Goal: Download file/media

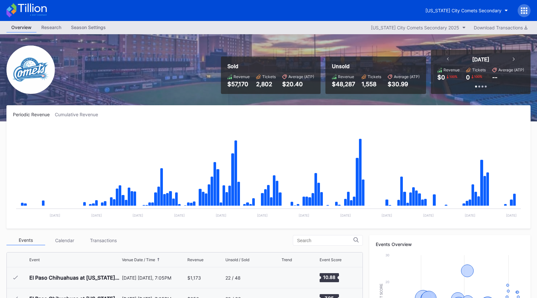
scroll to position [1216, 0]
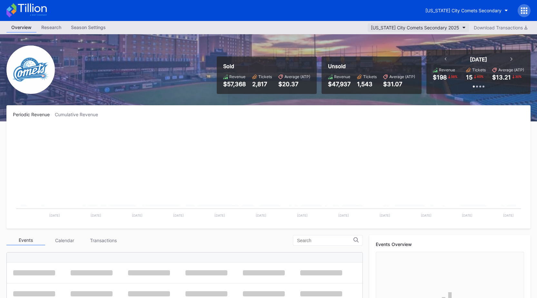
click at [440, 27] on div "[US_STATE] City Comets Secondary 2025" at bounding box center [415, 27] width 88 height 5
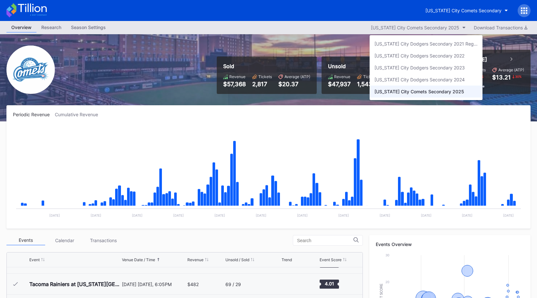
scroll to position [1216, 0]
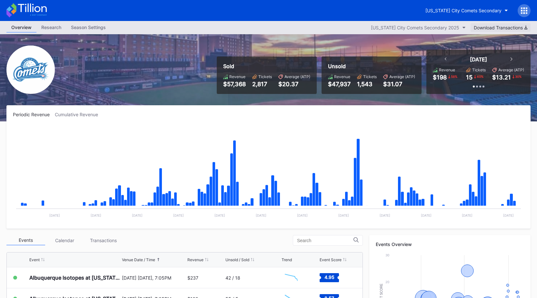
click at [485, 30] on div "Download Transactions" at bounding box center [501, 27] width 54 height 5
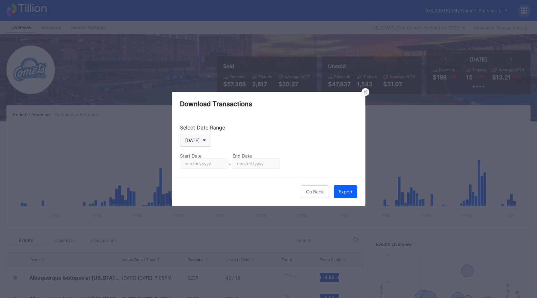
click at [197, 142] on div "[DATE]" at bounding box center [192, 139] width 15 height 5
click at [192, 213] on div "Custom" at bounding box center [198, 218] width 37 height 12
click at [220, 162] on input "[DATE]" at bounding box center [203, 163] width 47 height 10
type input "[DATE]"
click at [271, 164] on input "[DATE]" at bounding box center [256, 163] width 47 height 10
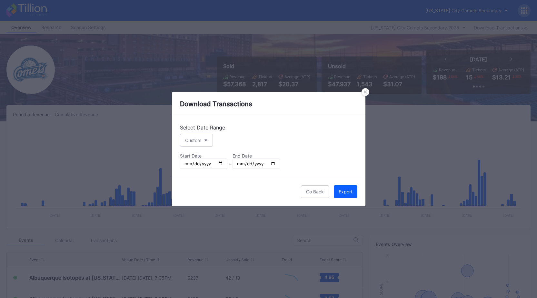
type input "[DATE]"
click at [345, 191] on div "Export" at bounding box center [346, 191] width 14 height 5
